Goal: Task Accomplishment & Management: Use online tool/utility

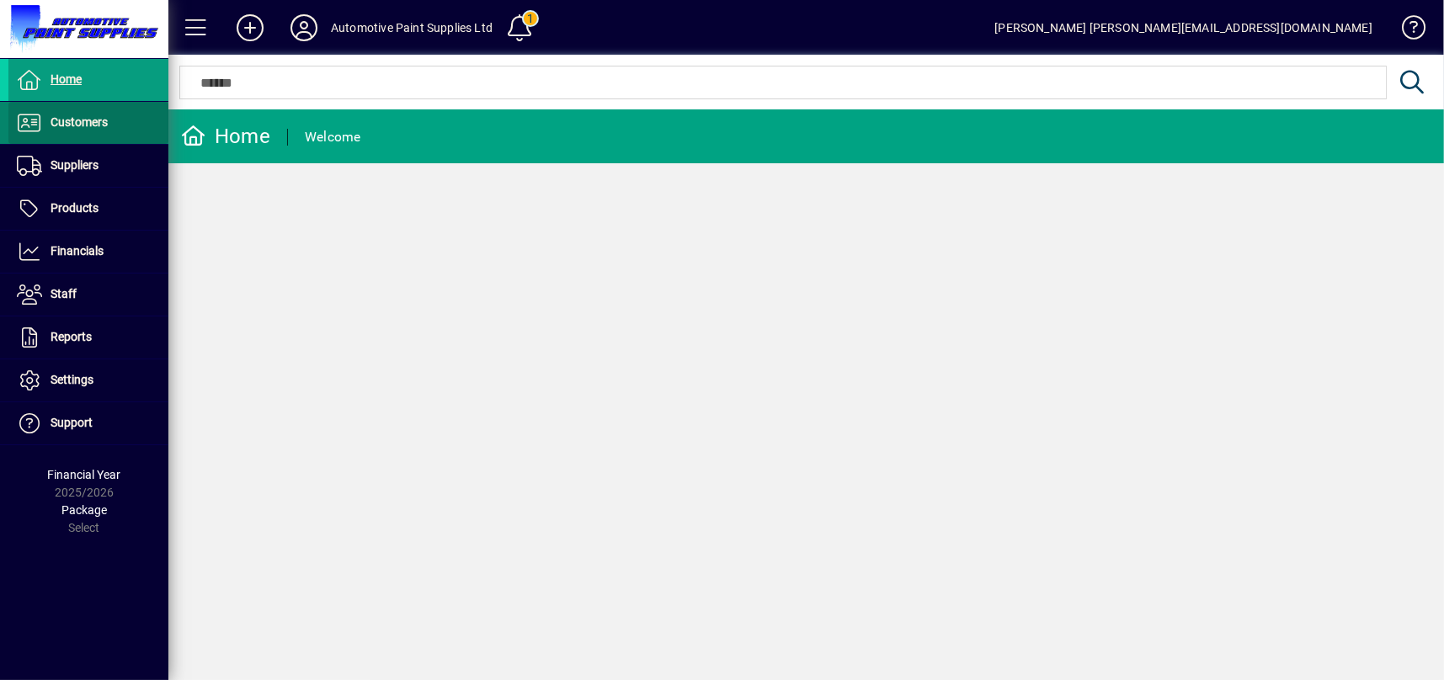
click at [87, 110] on span at bounding box center [88, 123] width 160 height 40
click at [119, 116] on span at bounding box center [88, 123] width 160 height 40
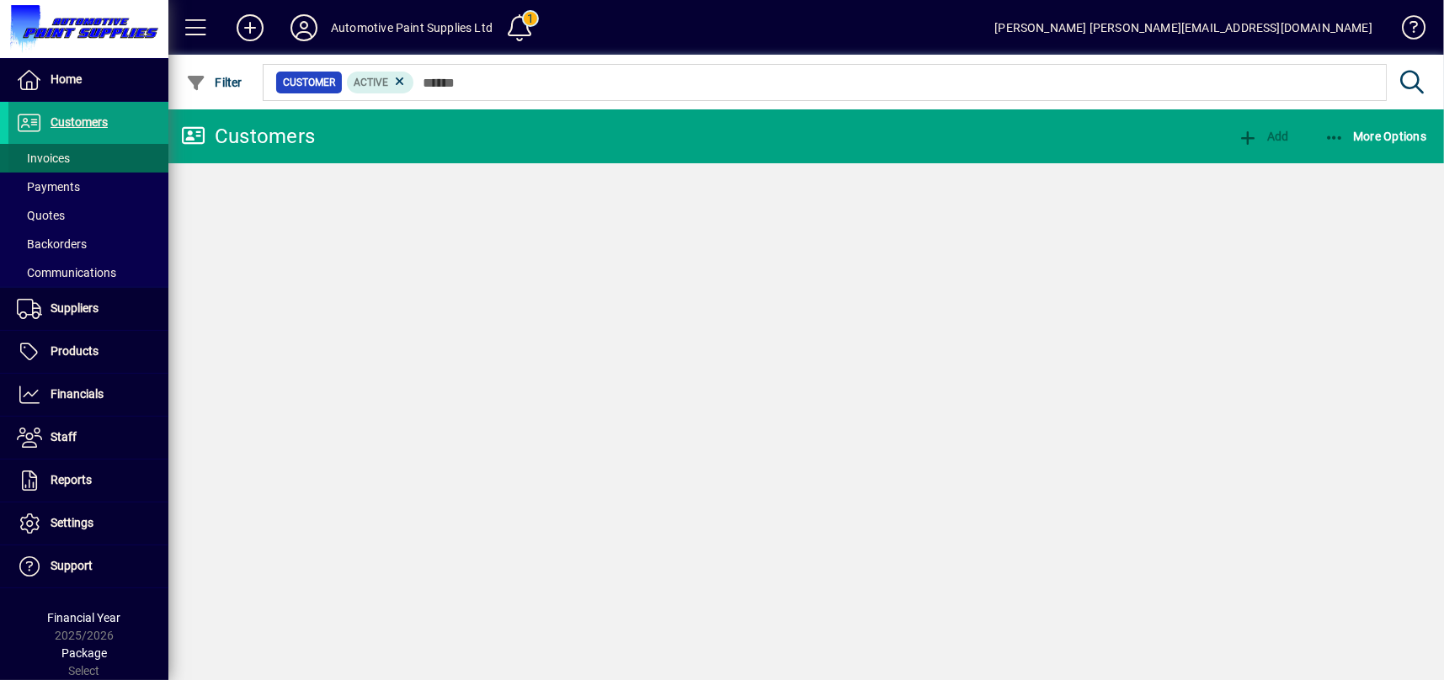
click at [84, 164] on span at bounding box center [88, 158] width 160 height 40
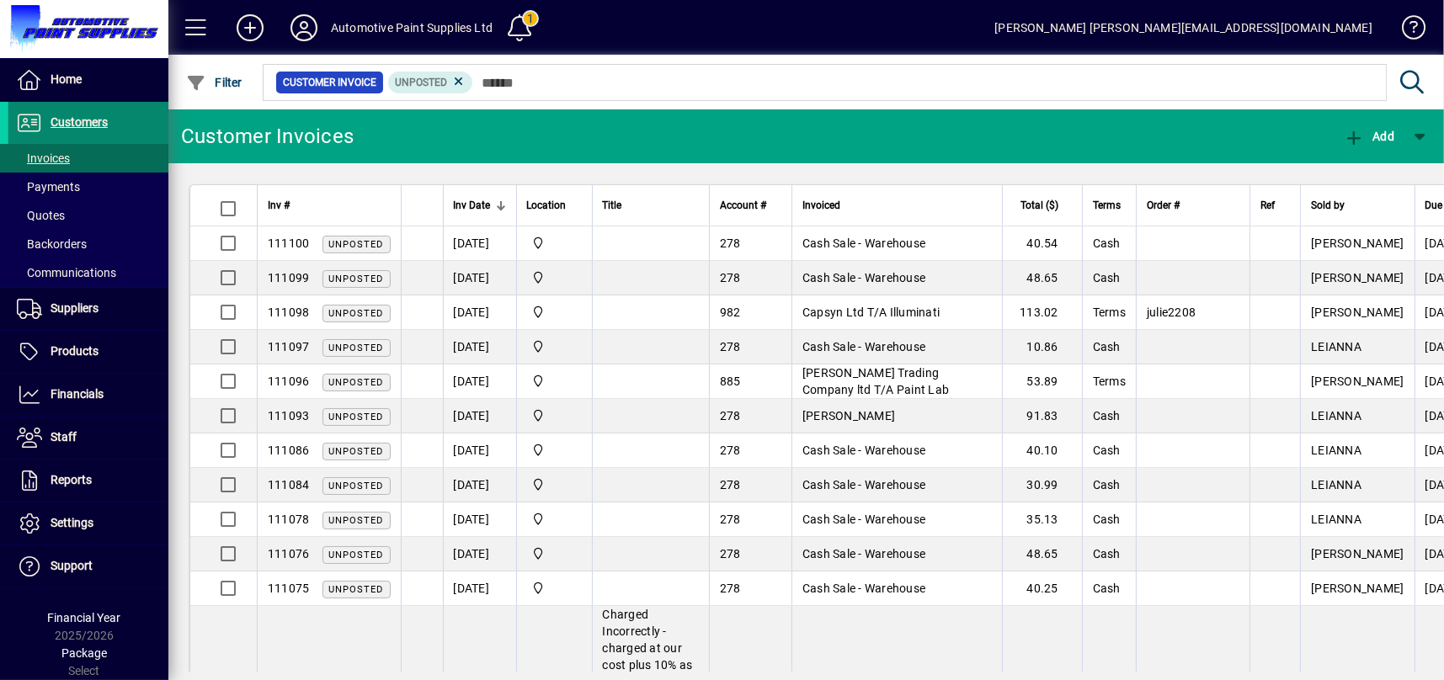
click at [99, 110] on span at bounding box center [88, 123] width 160 height 40
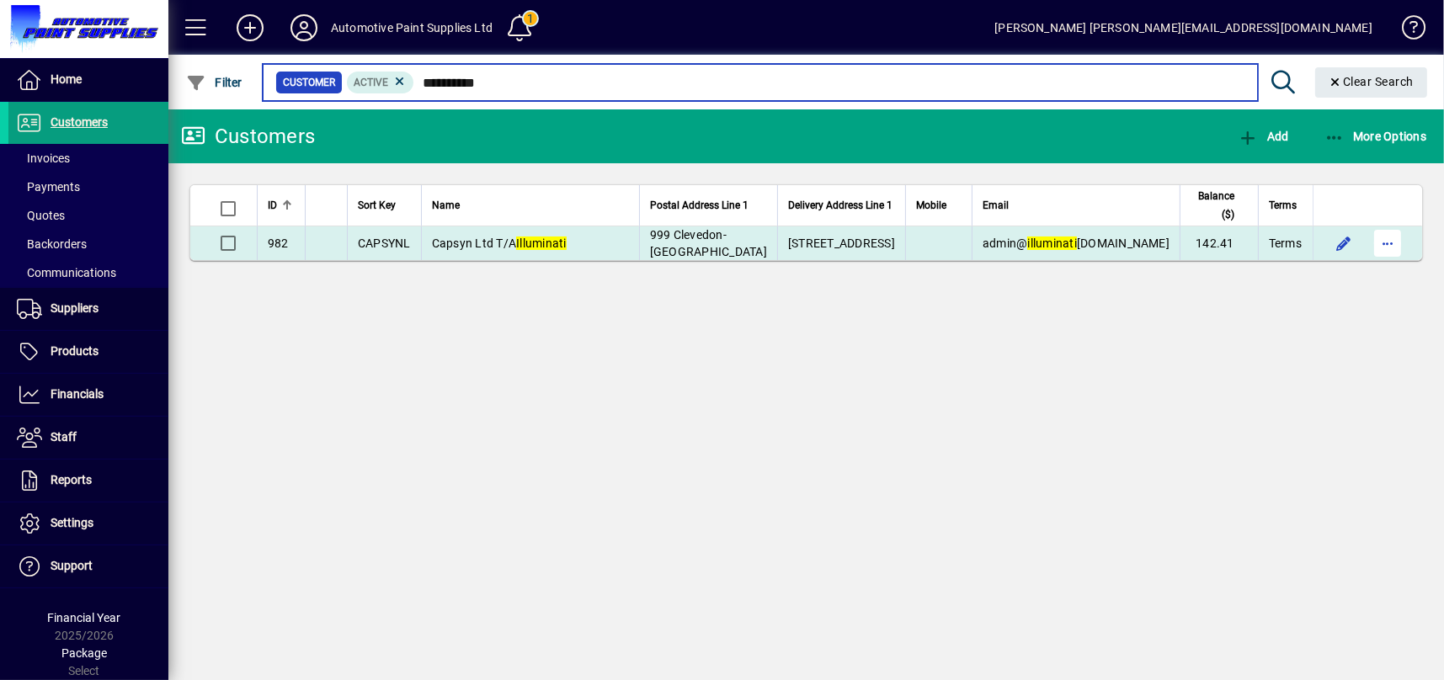
type input "**********"
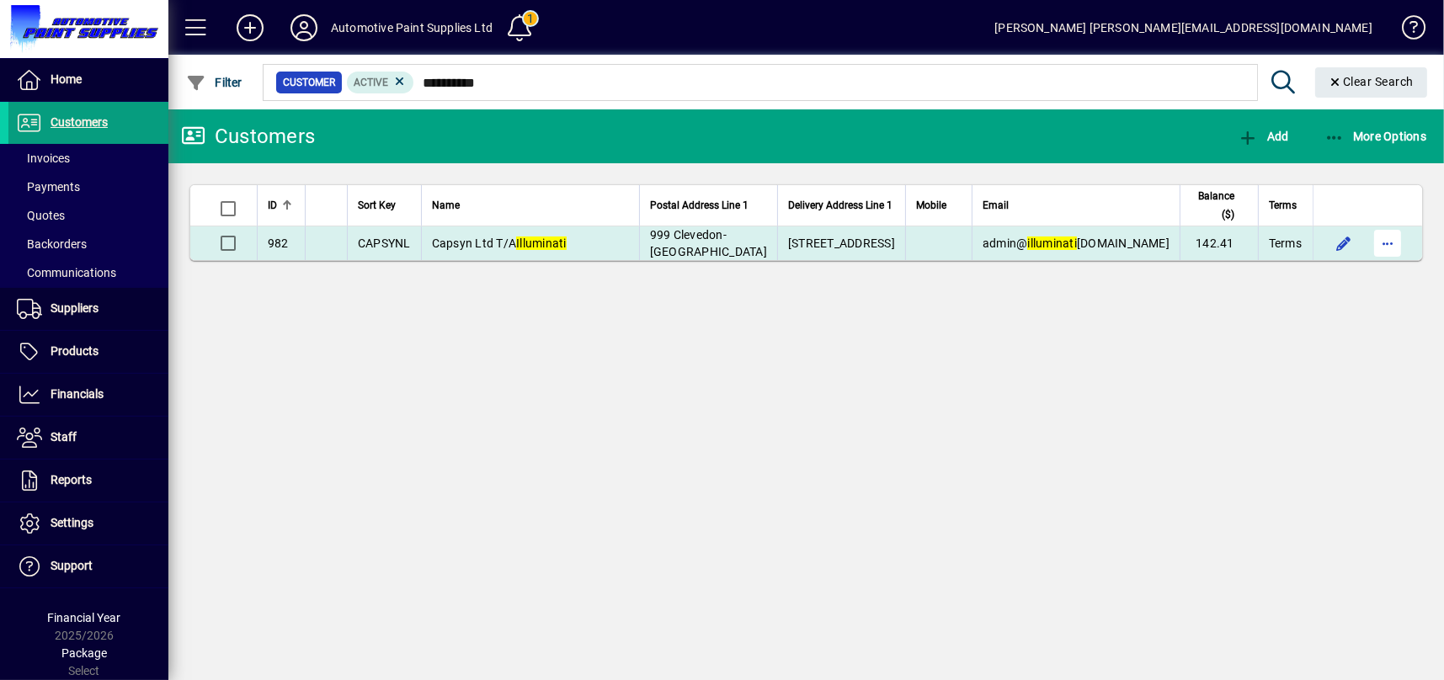
click at [1388, 235] on span "button" at bounding box center [1387, 243] width 40 height 40
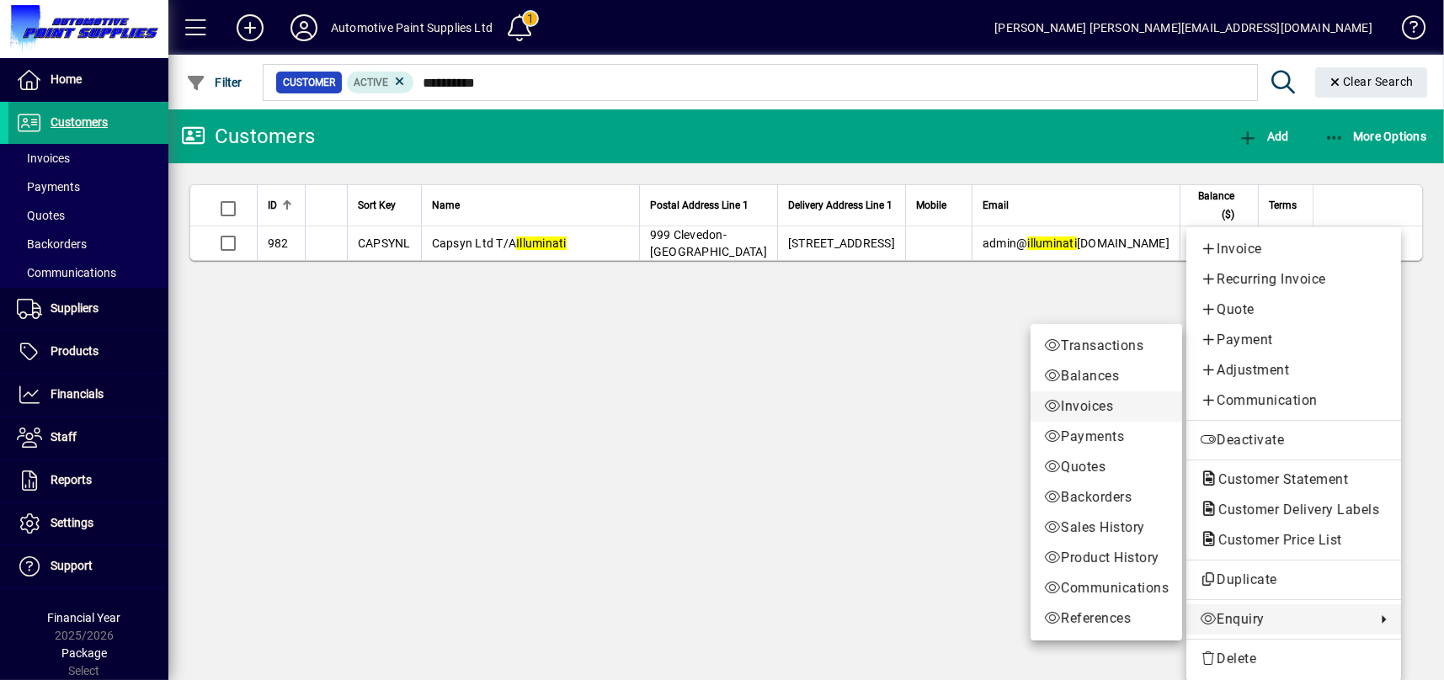
click at [1101, 397] on span "Invoices" at bounding box center [1106, 407] width 125 height 20
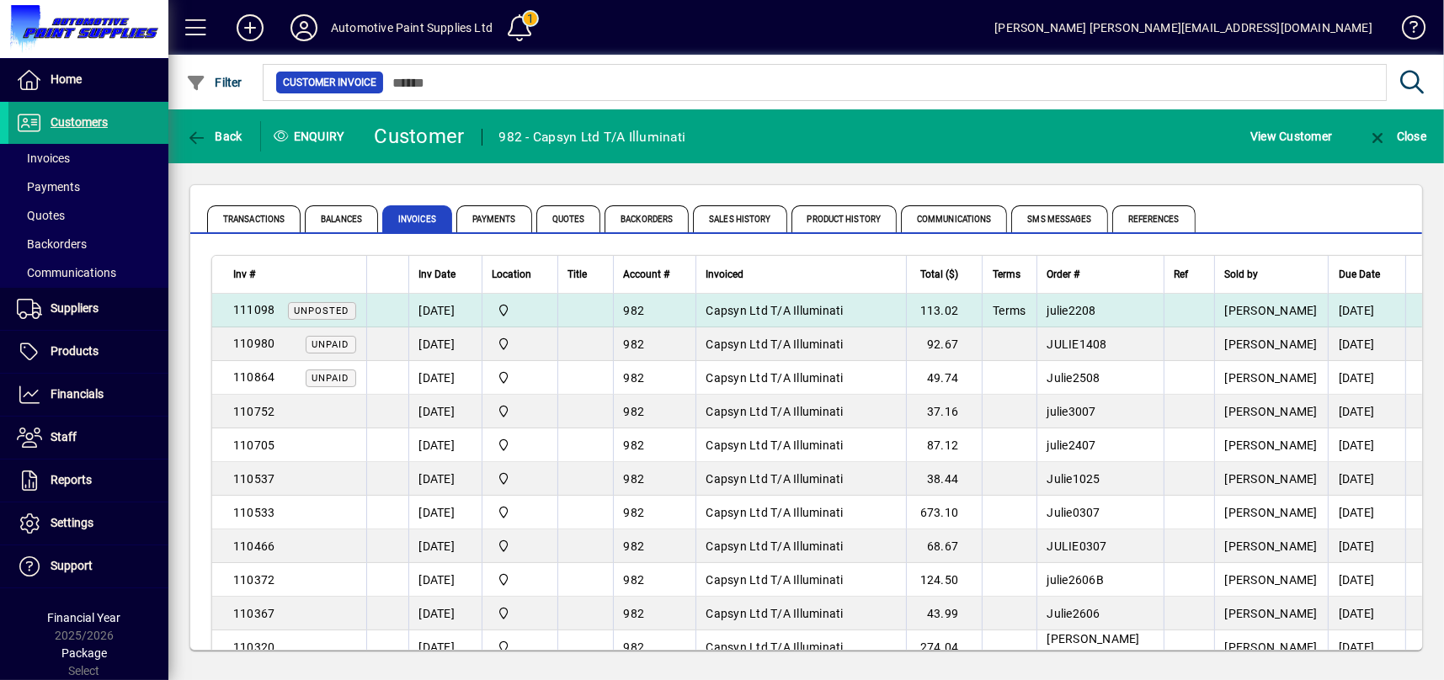
click at [775, 301] on td "Capsyn Ltd T/A Illuminati" at bounding box center [800, 311] width 210 height 34
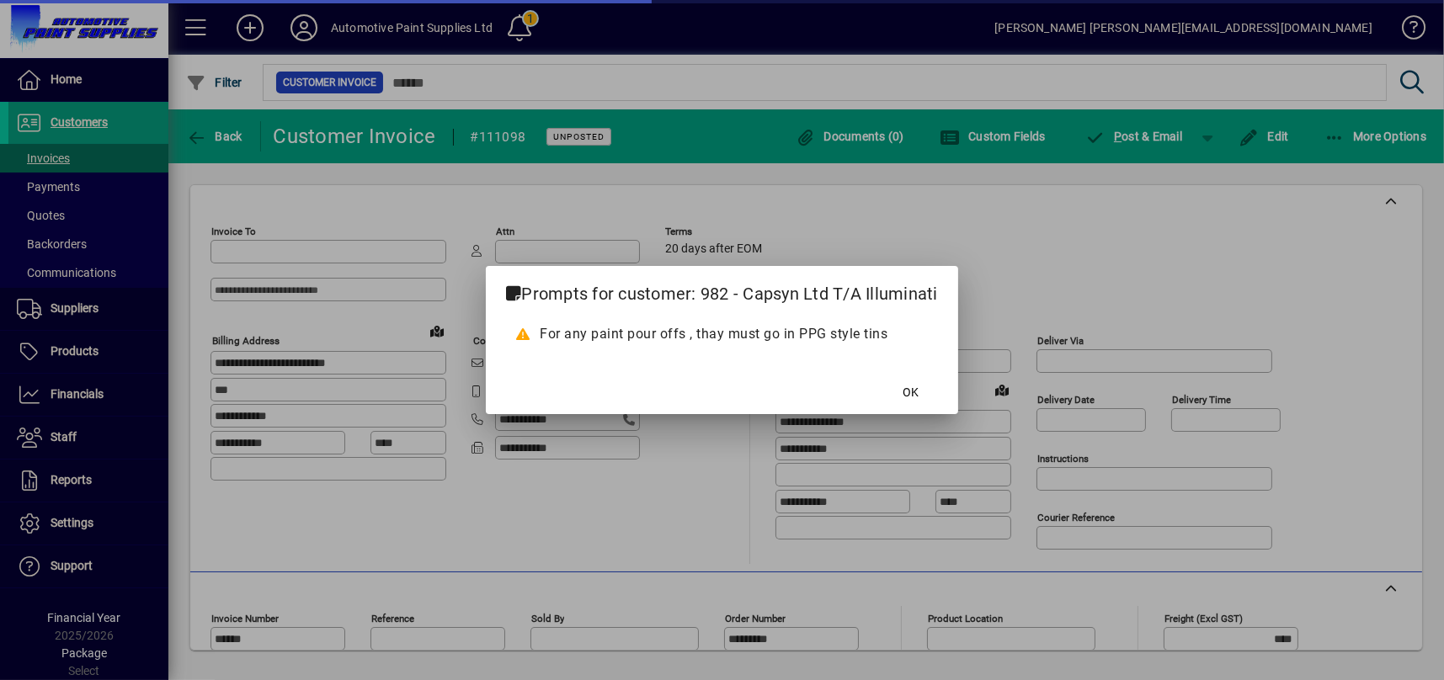
type input "**********"
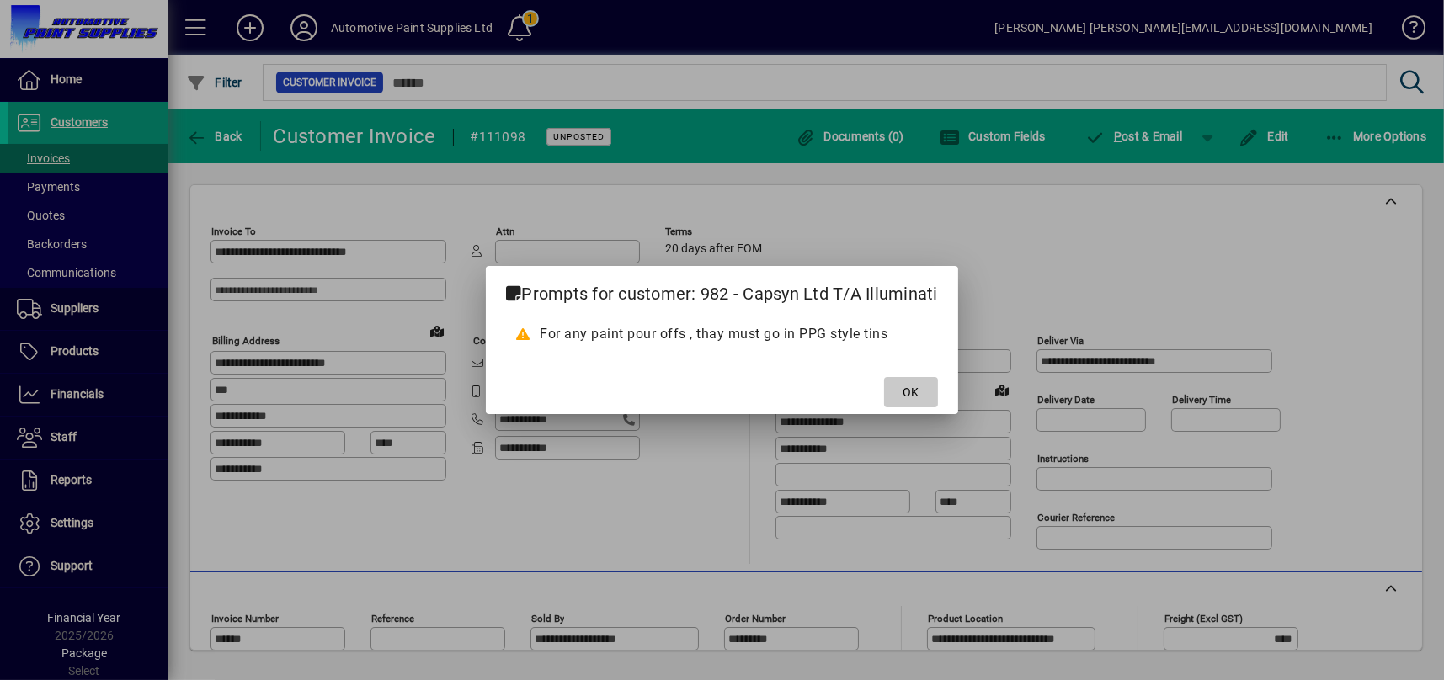
click at [911, 384] on span "OK" at bounding box center [911, 393] width 16 height 18
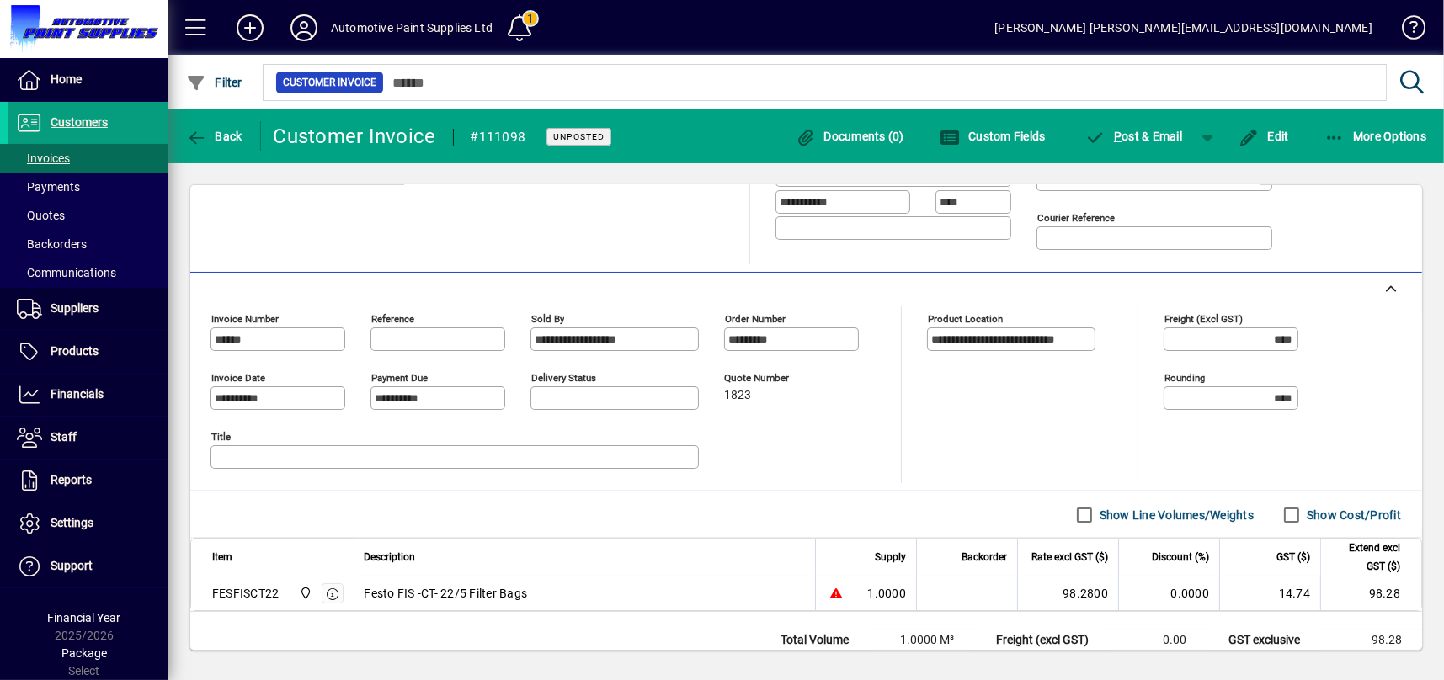
scroll to position [350, 0]
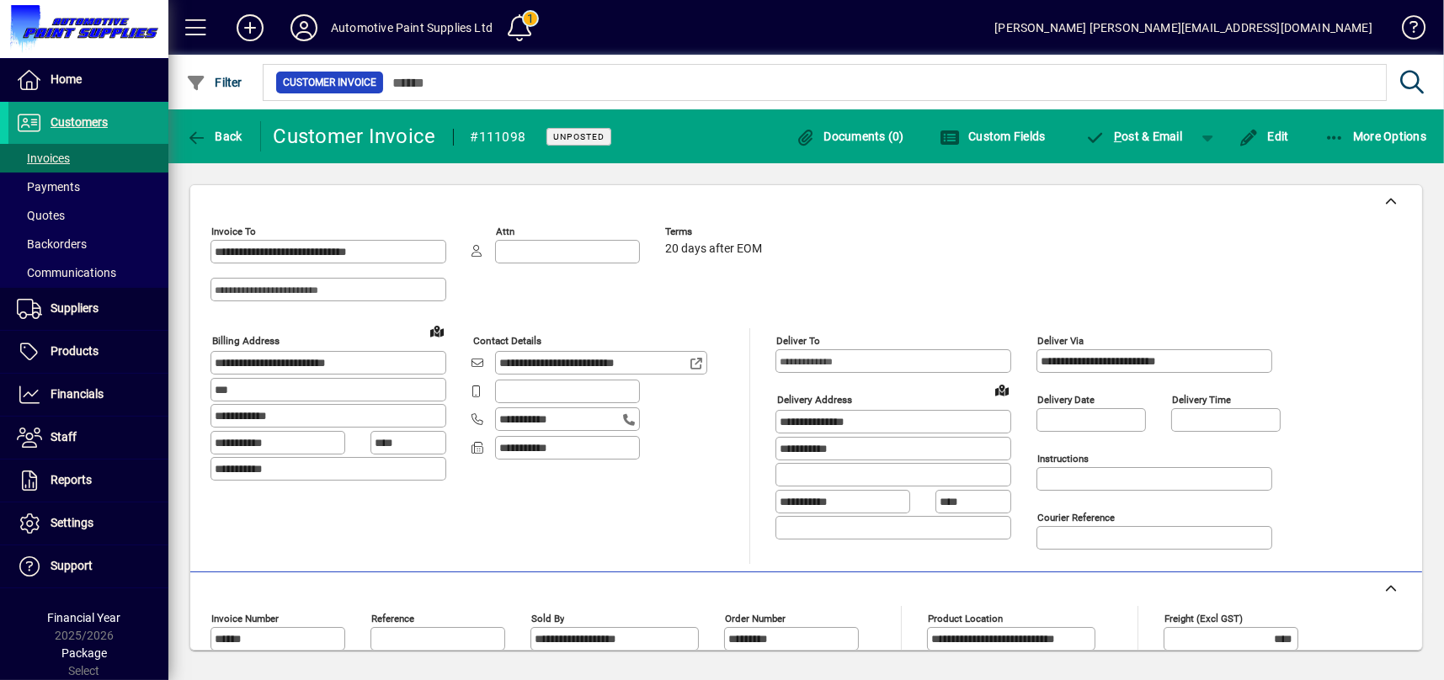
scroll to position [350, 0]
